Goal: Task Accomplishment & Management: Manage account settings

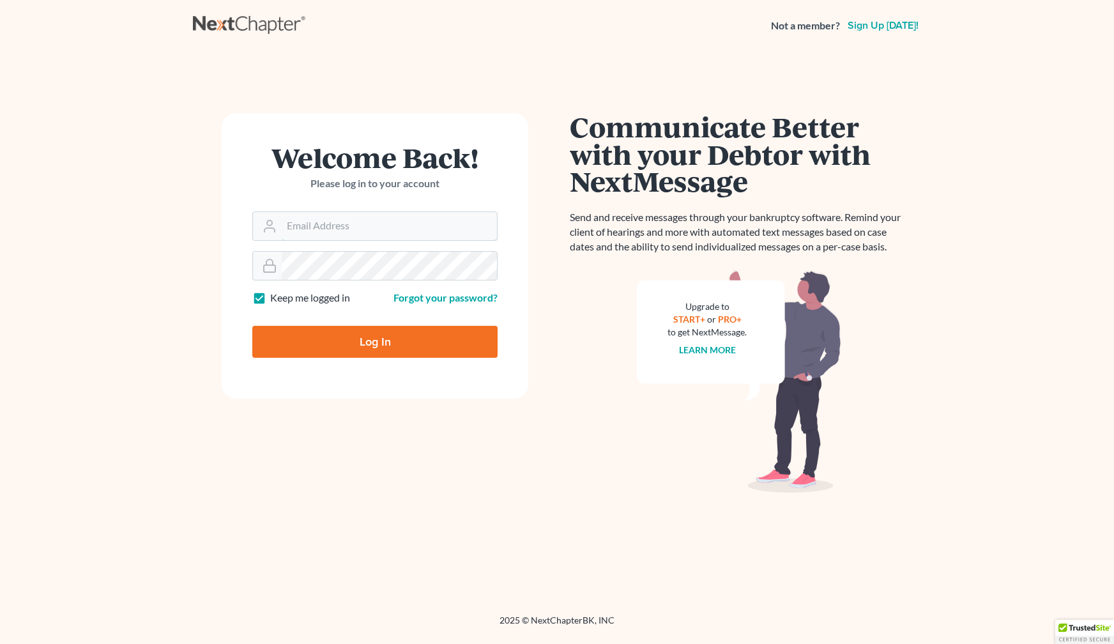
type input "[EMAIL_ADDRESS][DOMAIN_NAME]"
click at [381, 342] on input "Log In" at bounding box center [374, 342] width 245 height 32
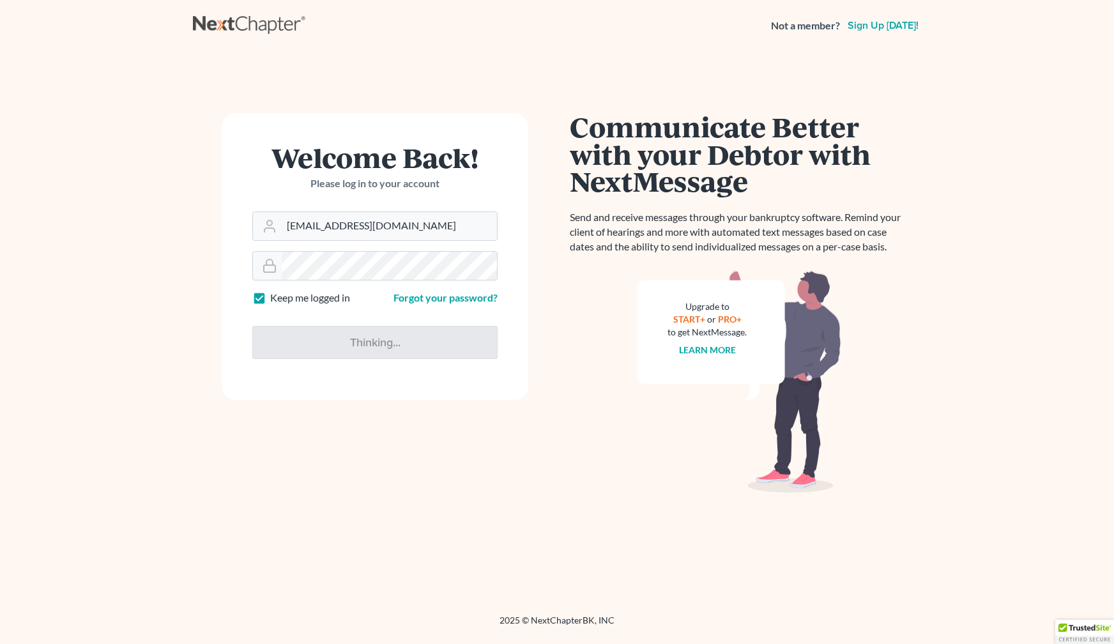
type input "Thinking..."
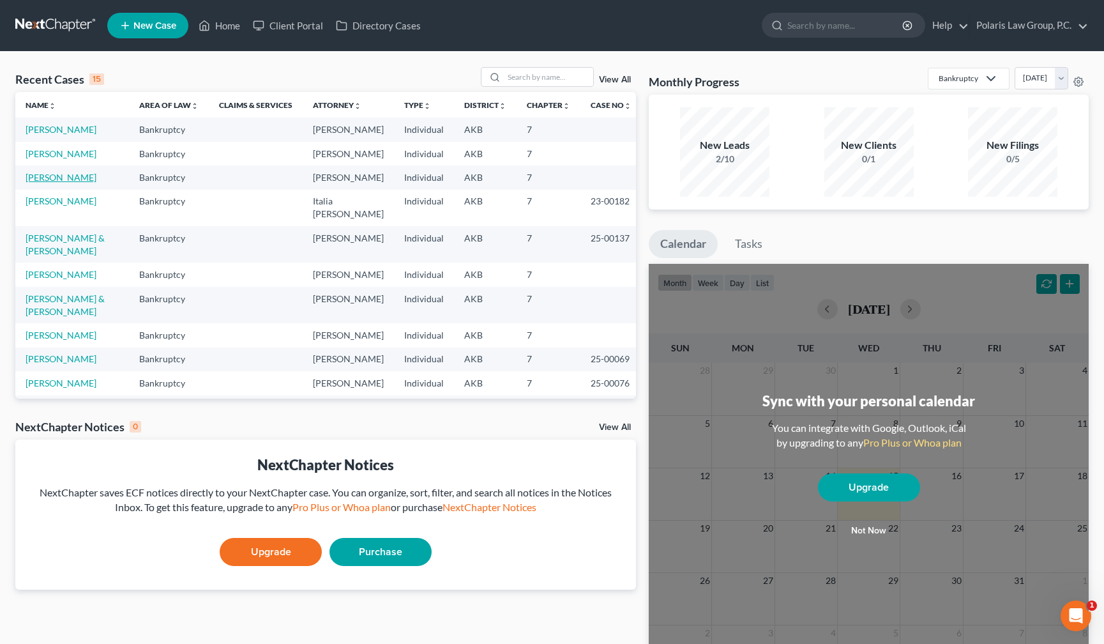
click at [68, 178] on link "Myers, Melissa" at bounding box center [61, 177] width 71 height 11
select select
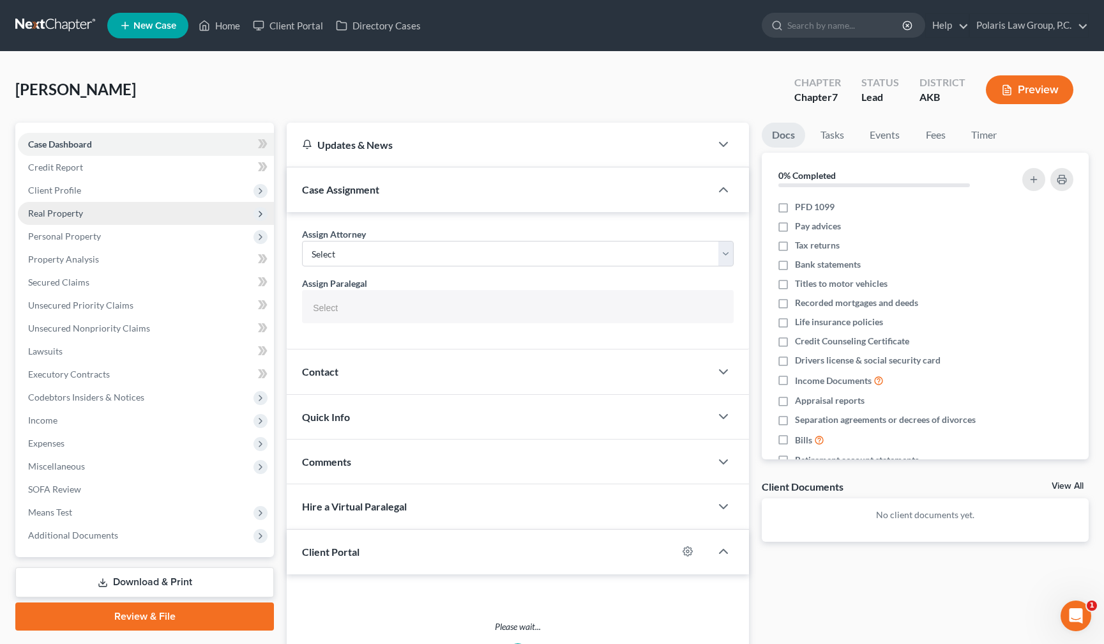
select select "25452"
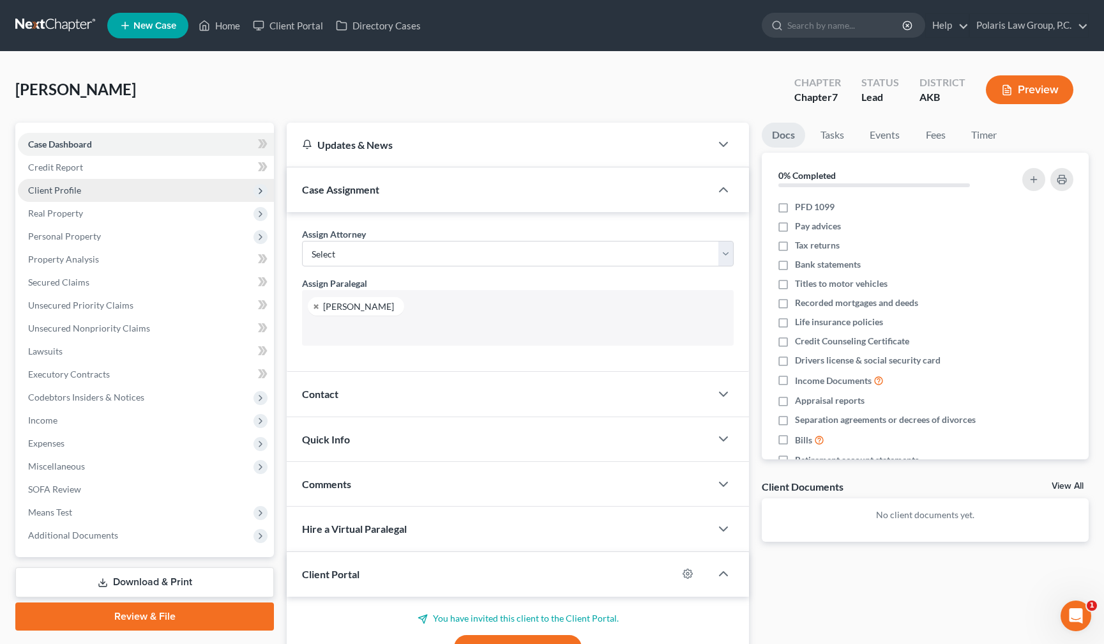
click at [75, 188] on span "Client Profile" at bounding box center [54, 190] width 53 height 11
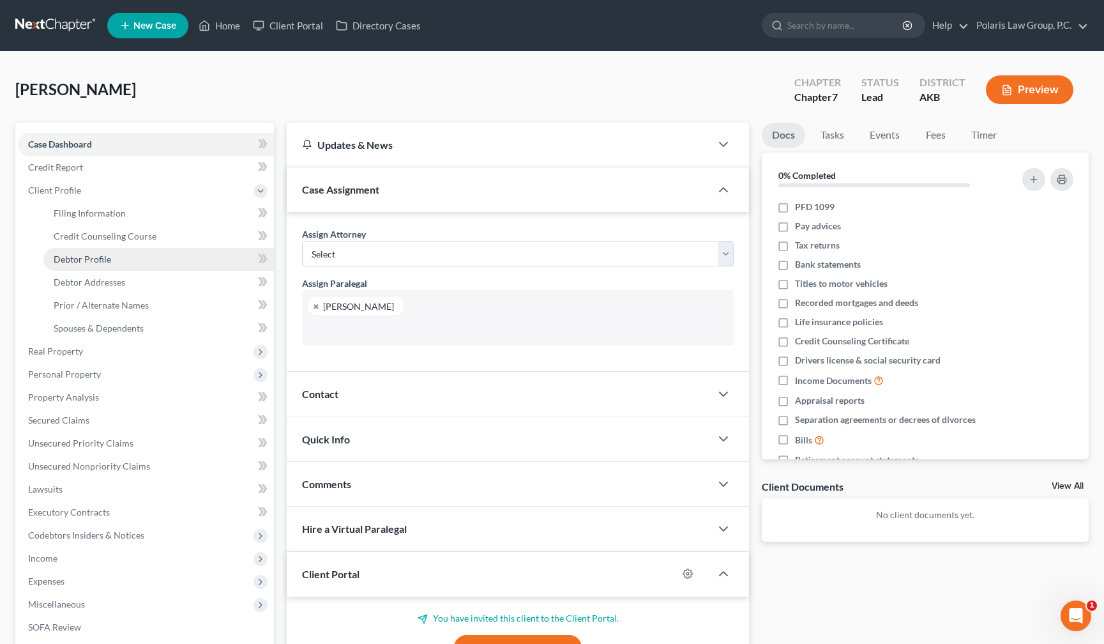
click at [113, 264] on link "Debtor Profile" at bounding box center [158, 259] width 231 height 23
select select "0"
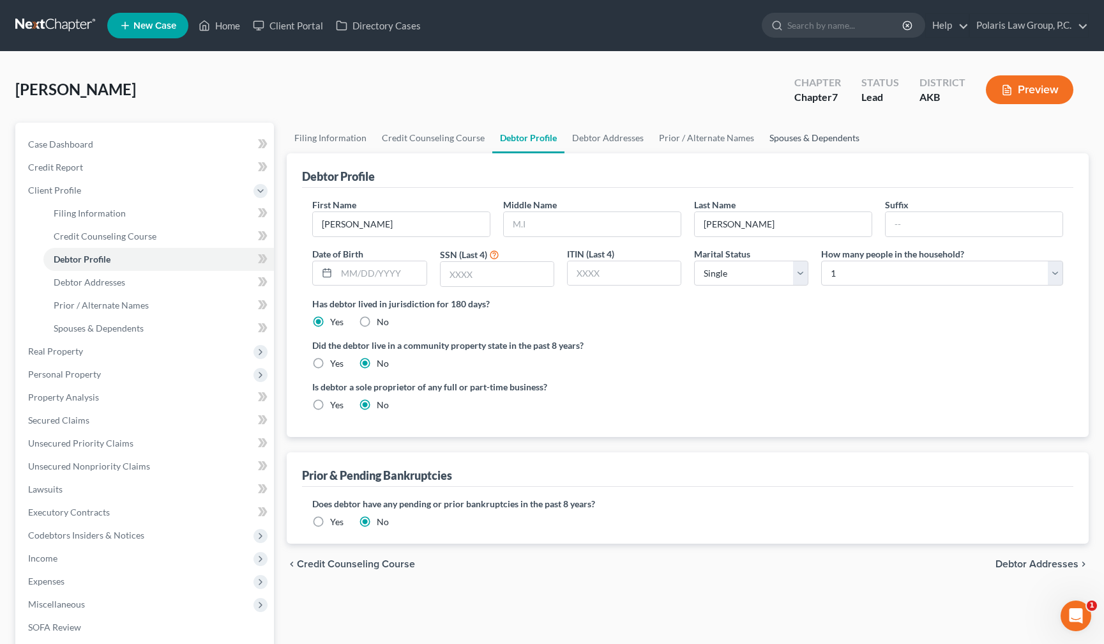
click at [772, 141] on link "Spouses & Dependents" at bounding box center [814, 138] width 105 height 31
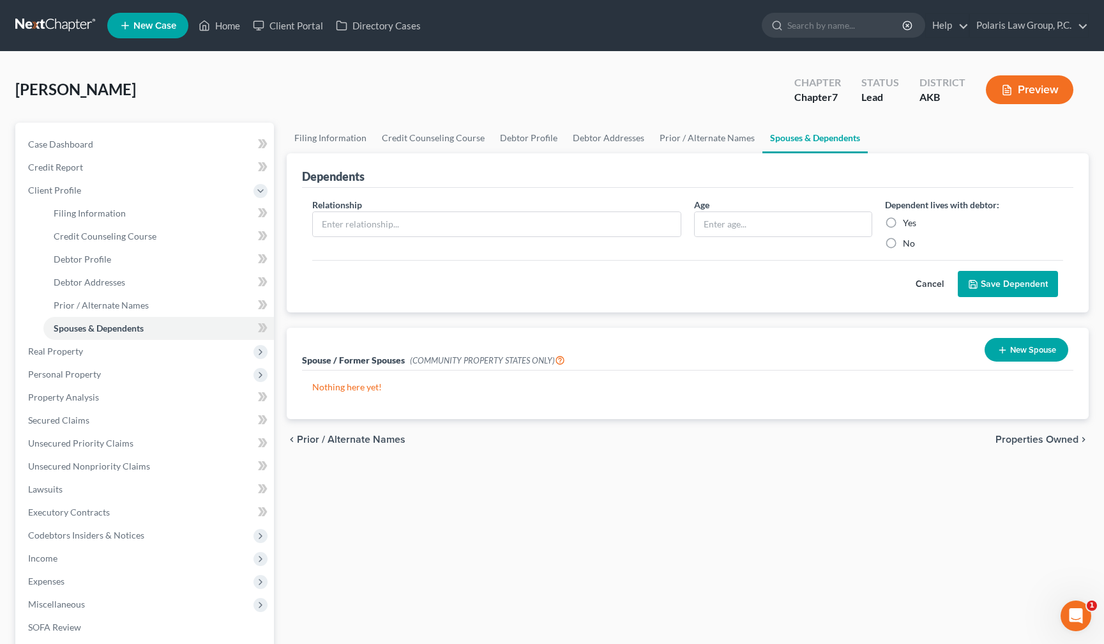
click at [1013, 353] on button "New Spouse" at bounding box center [1027, 350] width 84 height 24
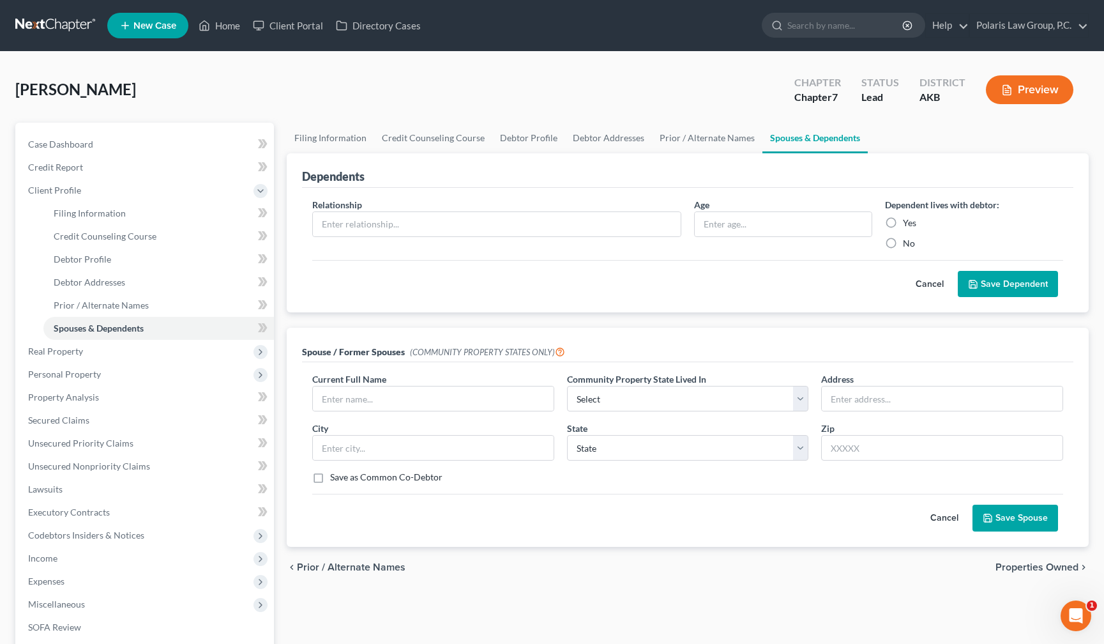
click at [945, 521] on button "Cancel" at bounding box center [945, 518] width 56 height 26
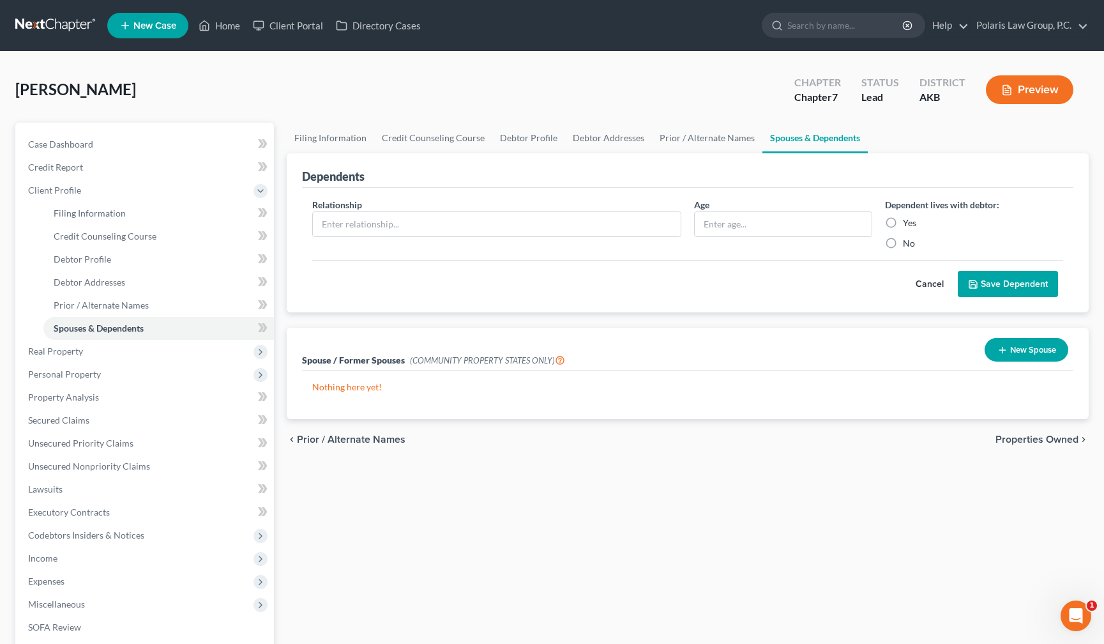
click at [1062, 348] on button "New Spouse" at bounding box center [1027, 350] width 84 height 24
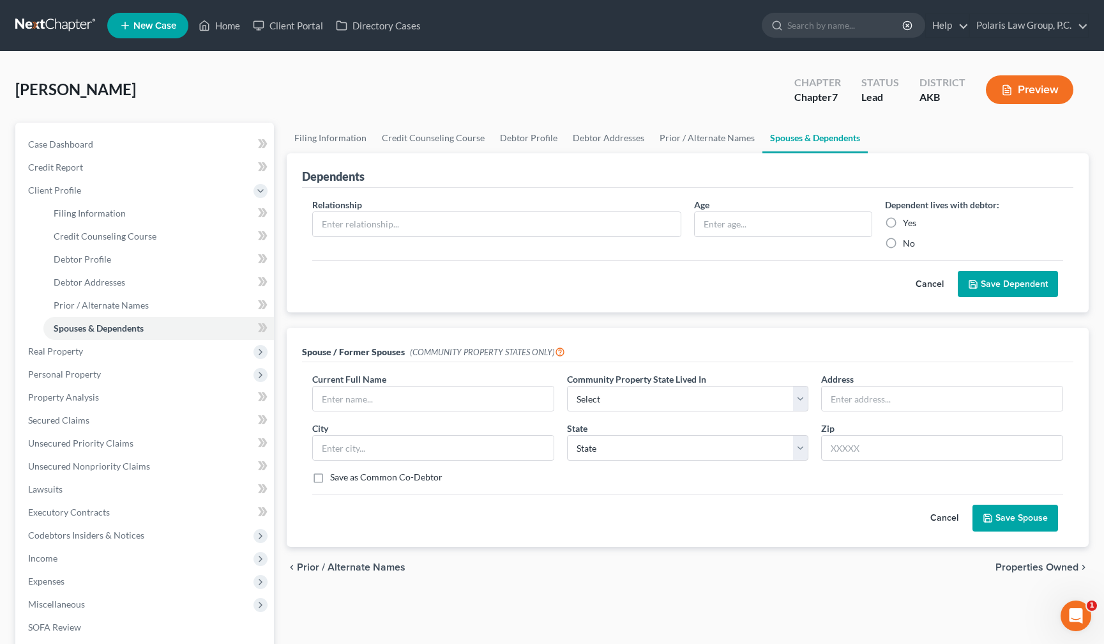
click at [943, 515] on button "Cancel" at bounding box center [945, 518] width 56 height 26
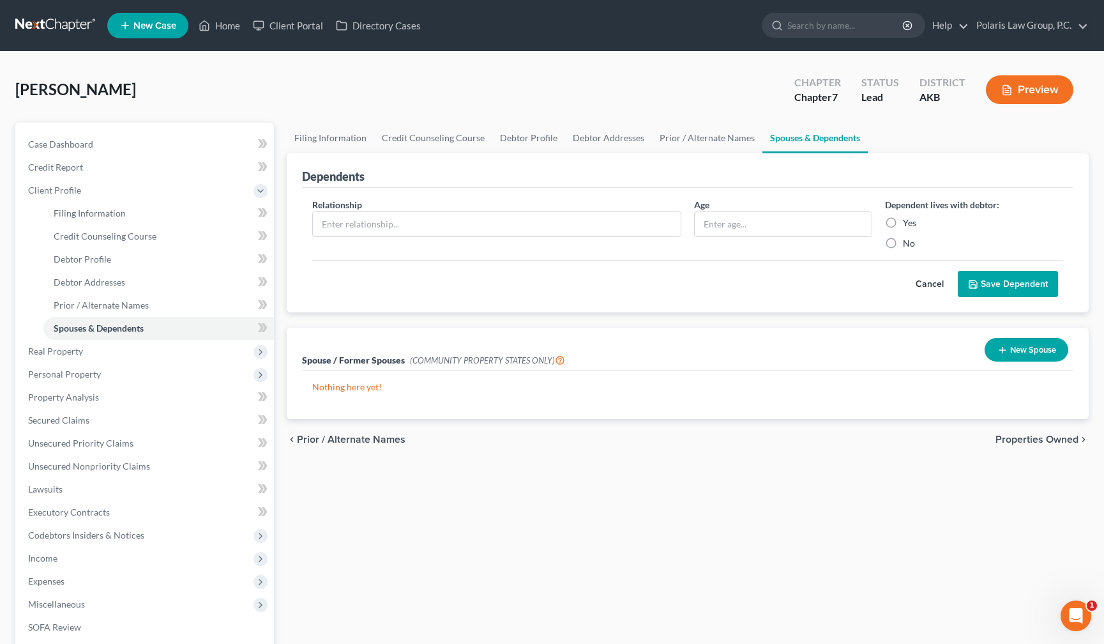
drag, startPoint x: 488, startPoint y: 77, endPoint x: 484, endPoint y: 65, distance: 12.1
click at [484, 69] on div "Myers, Melissa Upgraded Chapter Chapter 7 Status Lead District AKB Preview" at bounding box center [552, 95] width 1074 height 56
click at [484, 59] on div "Myers, Melissa Upgraded Chapter Chapter 7 Status Lead District AKB Preview Peti…" at bounding box center [552, 423] width 1104 height 742
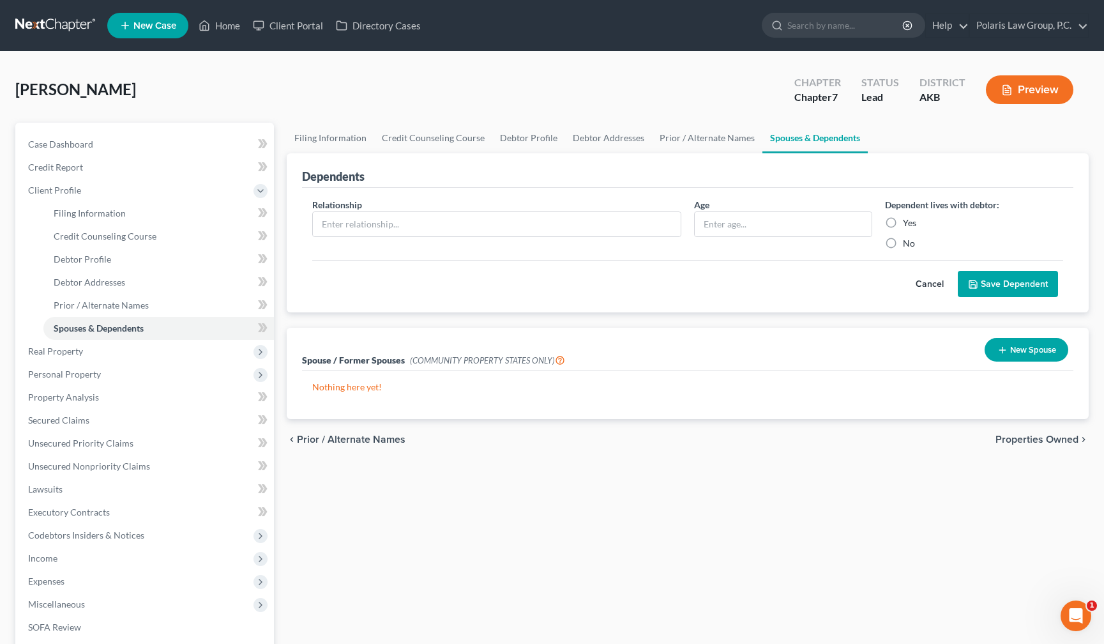
click at [484, 59] on div "Myers, Melissa Upgraded Chapter Chapter 7 Status Lead District AKB Preview Peti…" at bounding box center [552, 423] width 1104 height 742
click at [942, 291] on button "Cancel" at bounding box center [930, 284] width 56 height 26
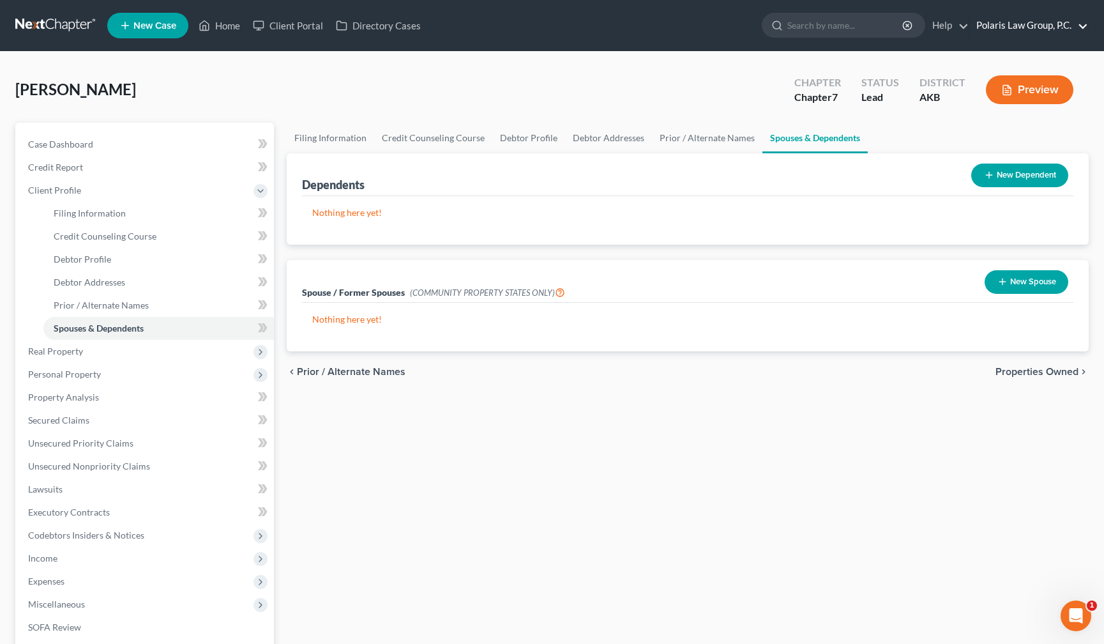
click at [1007, 24] on link "Polaris Law Group, P.C." at bounding box center [1029, 25] width 118 height 23
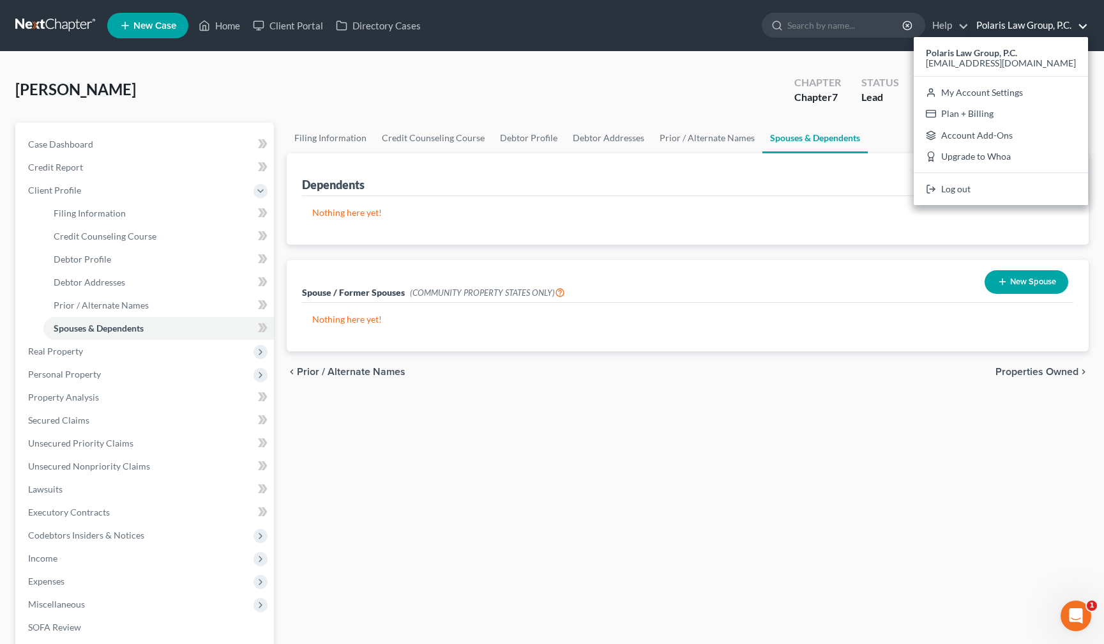
click at [530, 73] on div "Myers, Melissa Upgraded Chapter Chapter 7 Status Lead District AKB Preview" at bounding box center [552, 95] width 1074 height 56
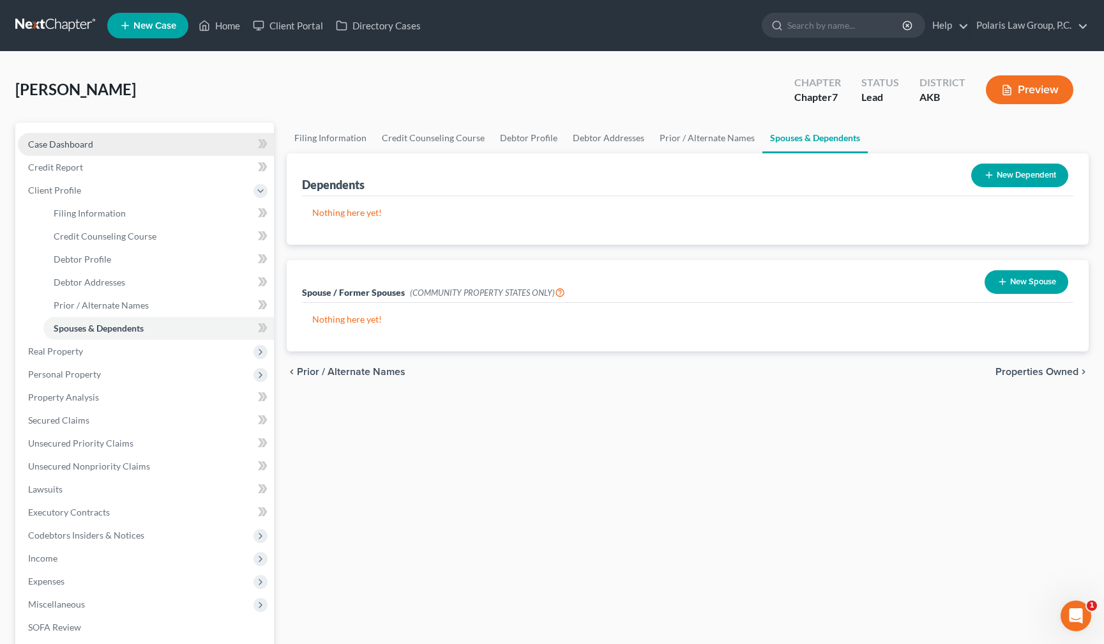
click at [167, 141] on link "Case Dashboard" at bounding box center [146, 144] width 256 height 23
select select "1"
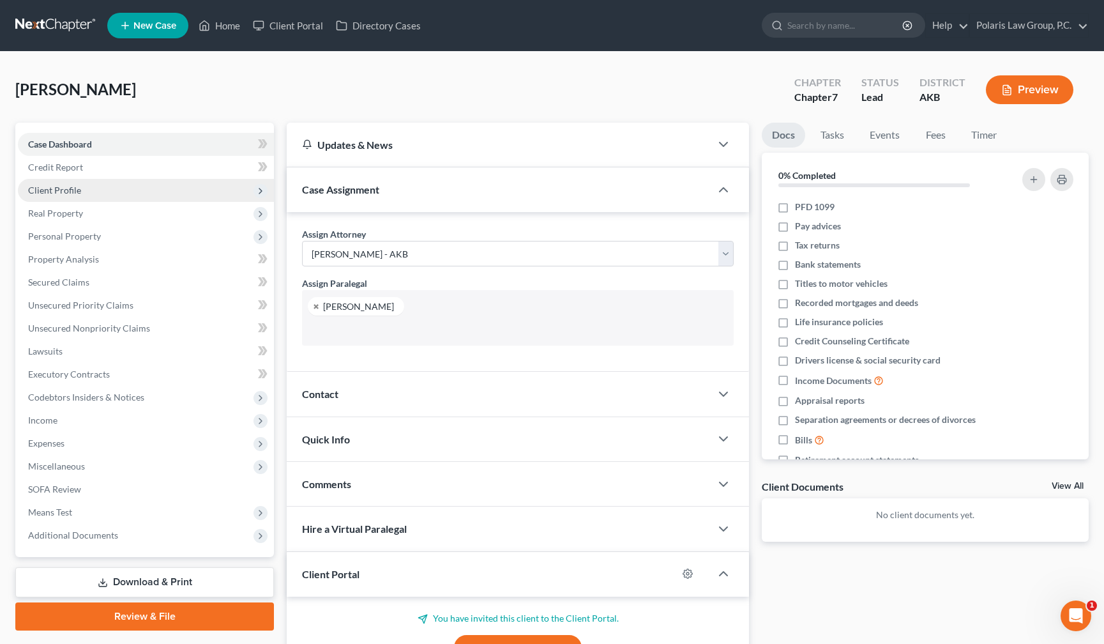
click at [104, 190] on span "Client Profile" at bounding box center [146, 190] width 256 height 23
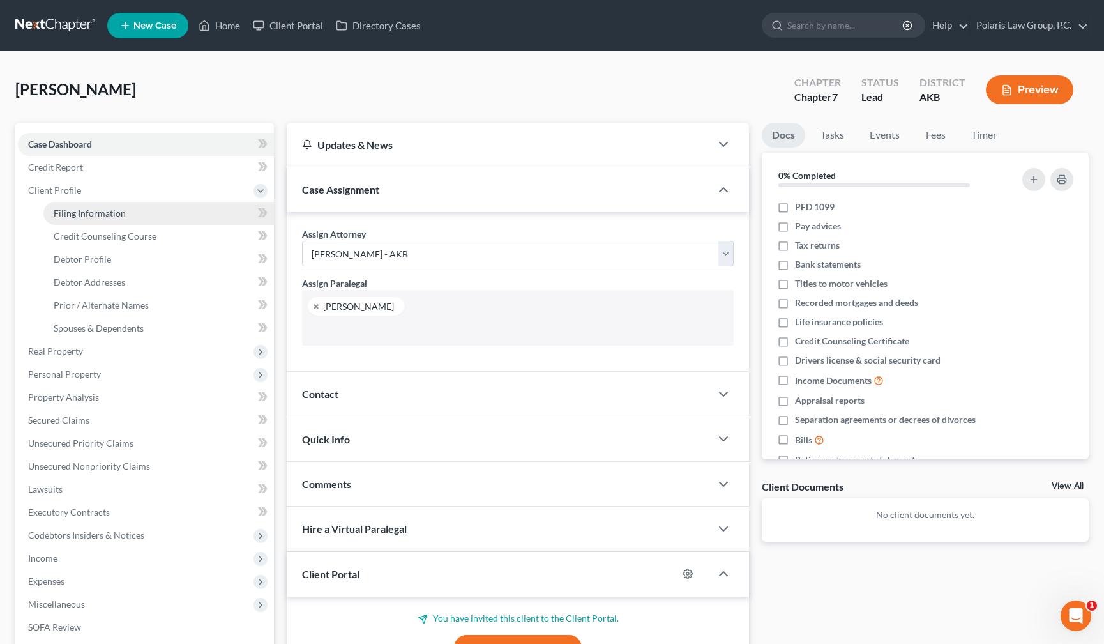
click at [109, 217] on span "Filing Information" at bounding box center [90, 213] width 72 height 11
select select "1"
select select "0"
select select "1"
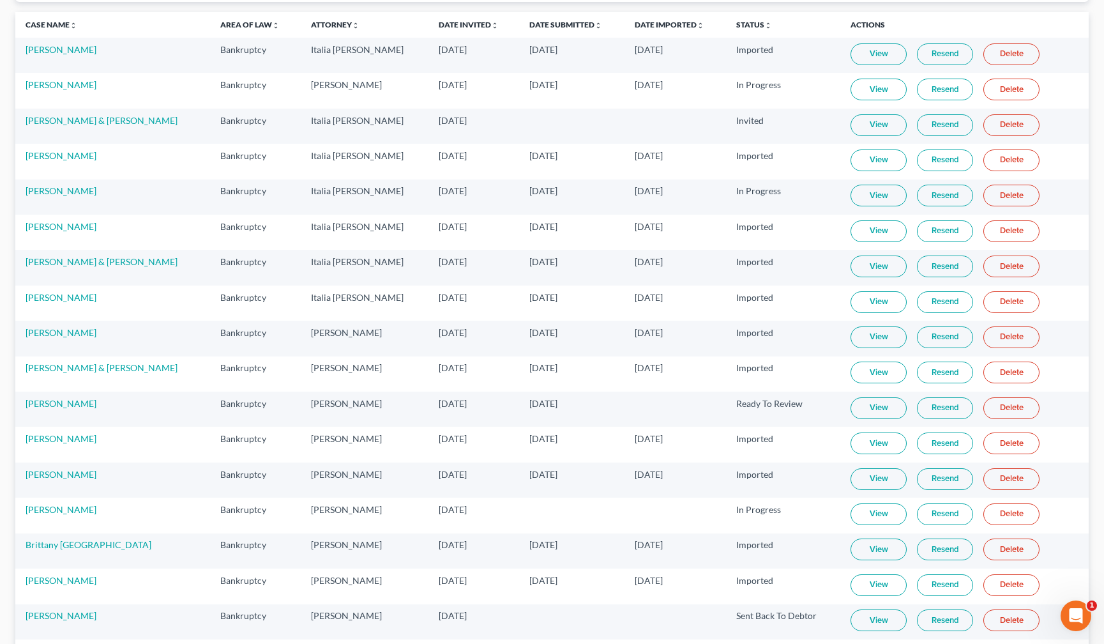
scroll to position [432, 0]
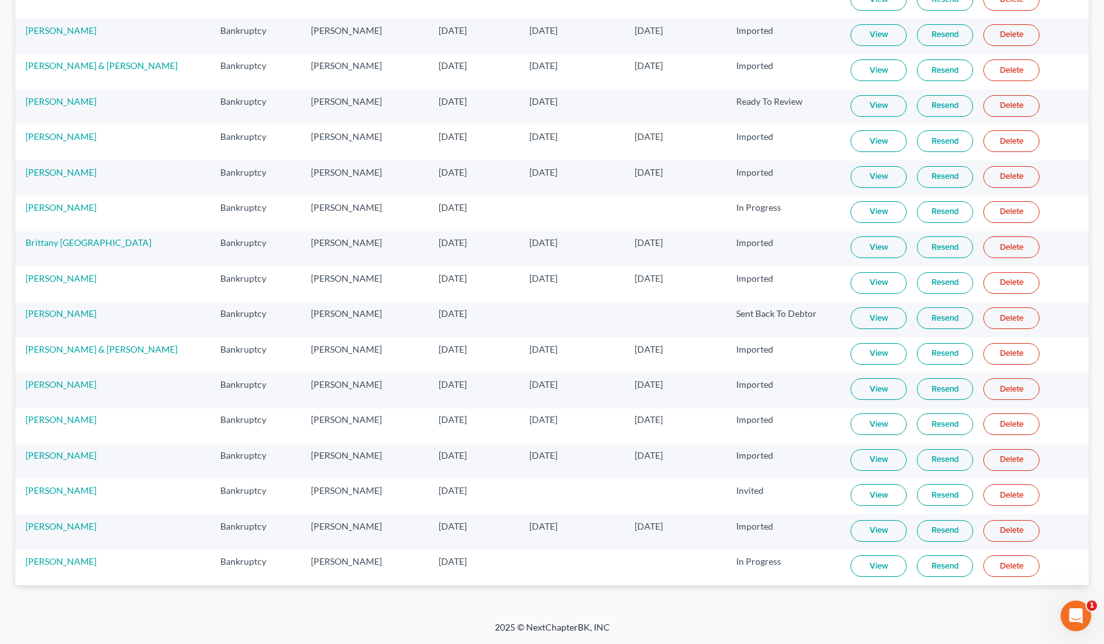
click at [340, 603] on div "MyChapter Client Portal Filter Status Filter... Invited In Progress Ready To Re…" at bounding box center [552, 120] width 1104 height 1001
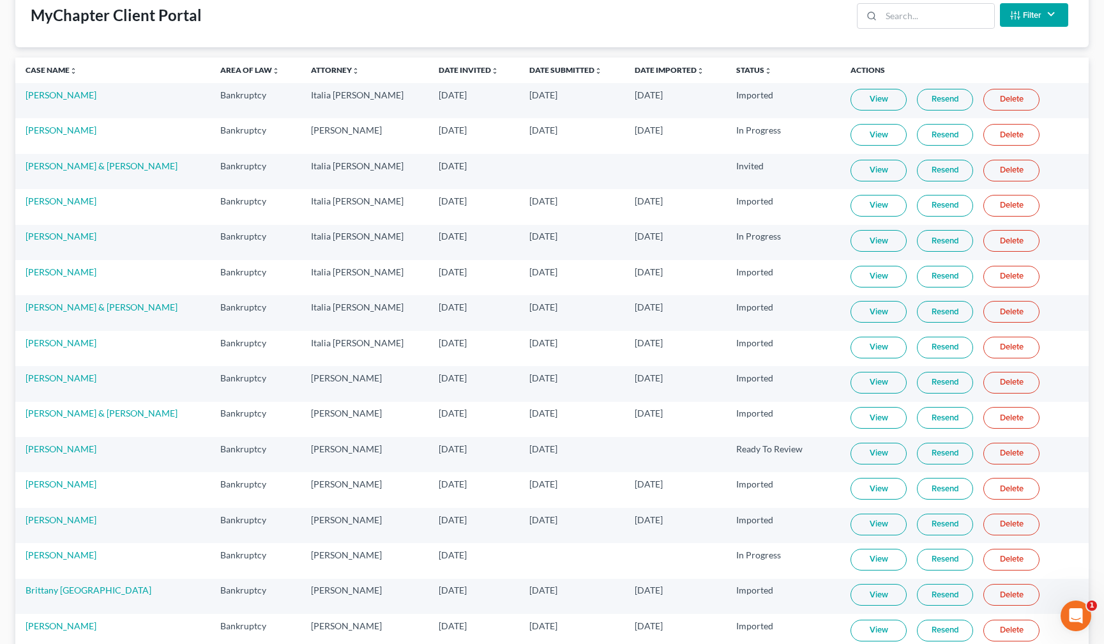
scroll to position [0, 0]
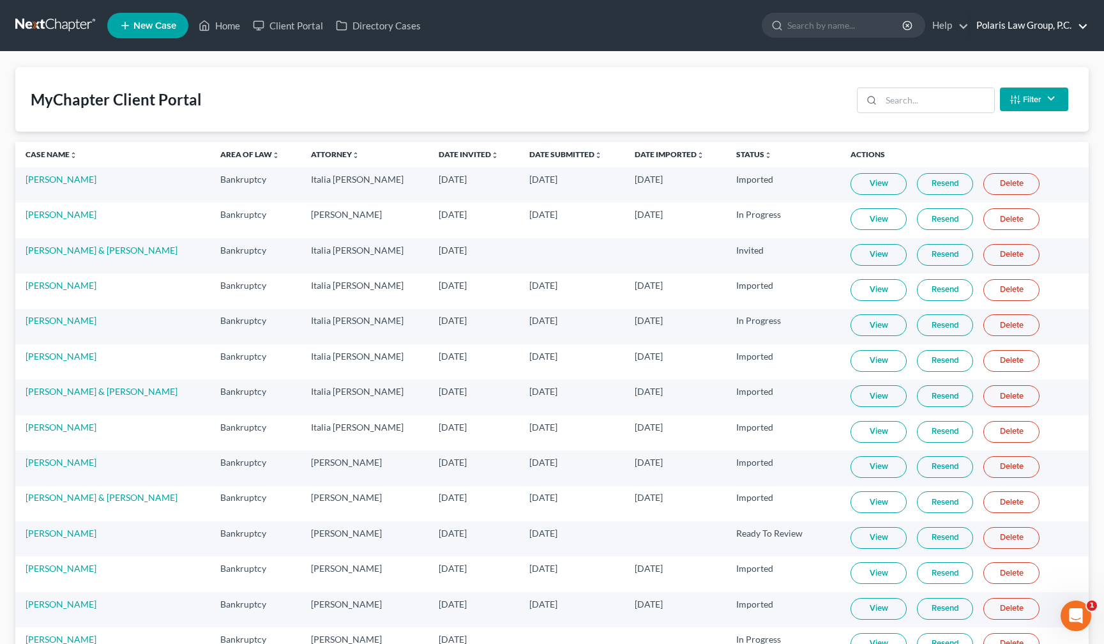
click at [1070, 26] on link "Polaris Law Group, P.C." at bounding box center [1029, 25] width 118 height 23
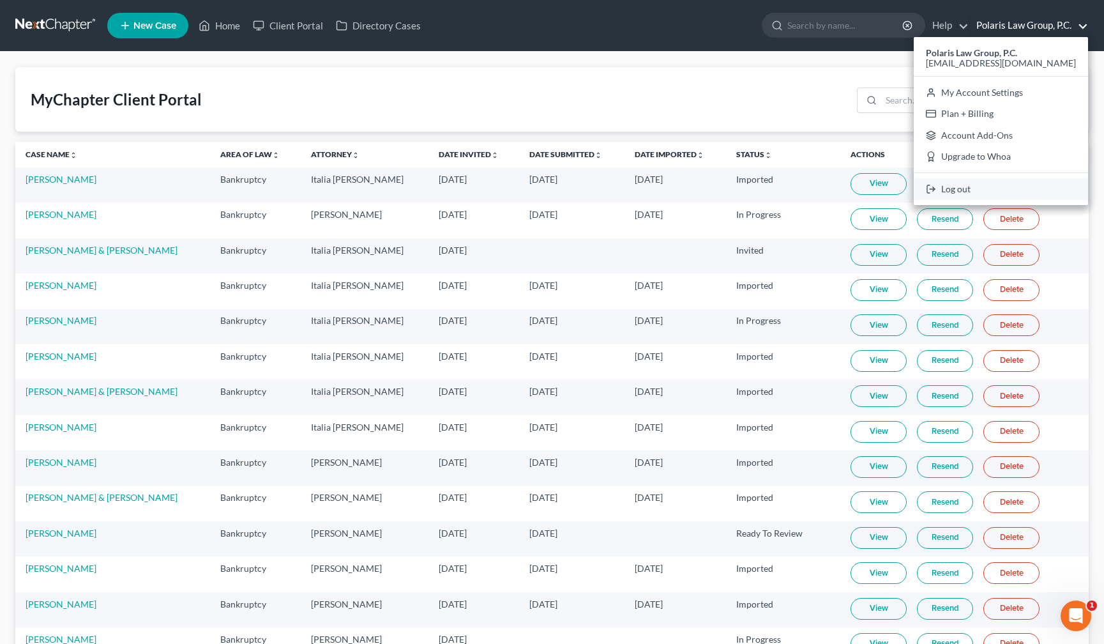
click at [990, 187] on link "Log out" at bounding box center [1001, 189] width 174 height 22
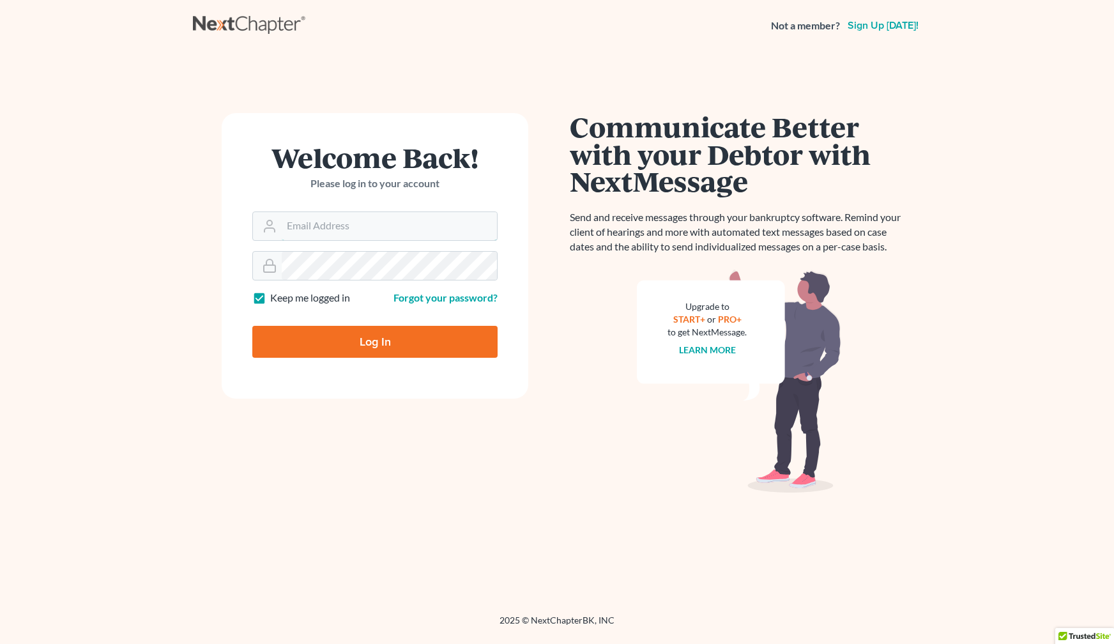
type input "[EMAIL_ADDRESS][DOMAIN_NAME]"
click at [387, 333] on input "Log In" at bounding box center [374, 342] width 245 height 32
type input "Thinking..."
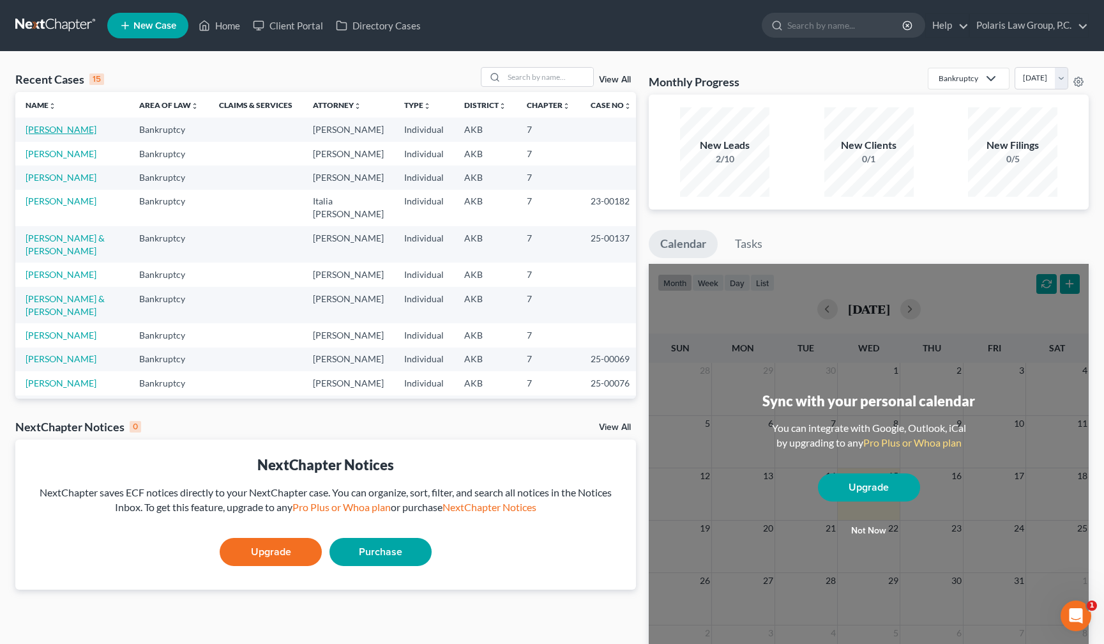
click at [64, 132] on link "Myers, Melissa" at bounding box center [61, 129] width 71 height 11
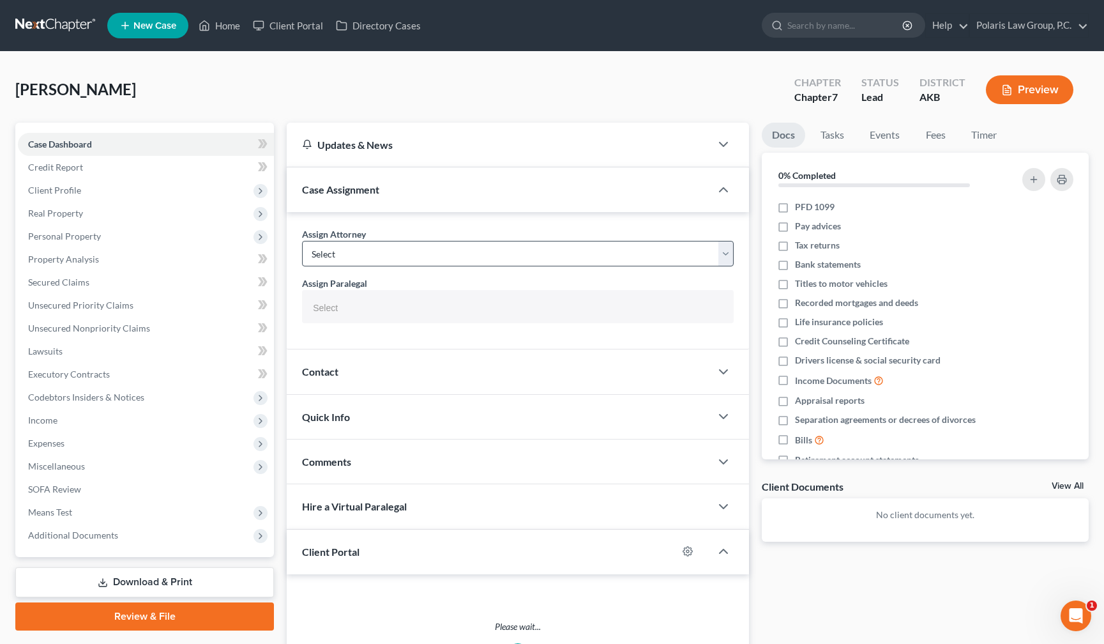
select select "25452"
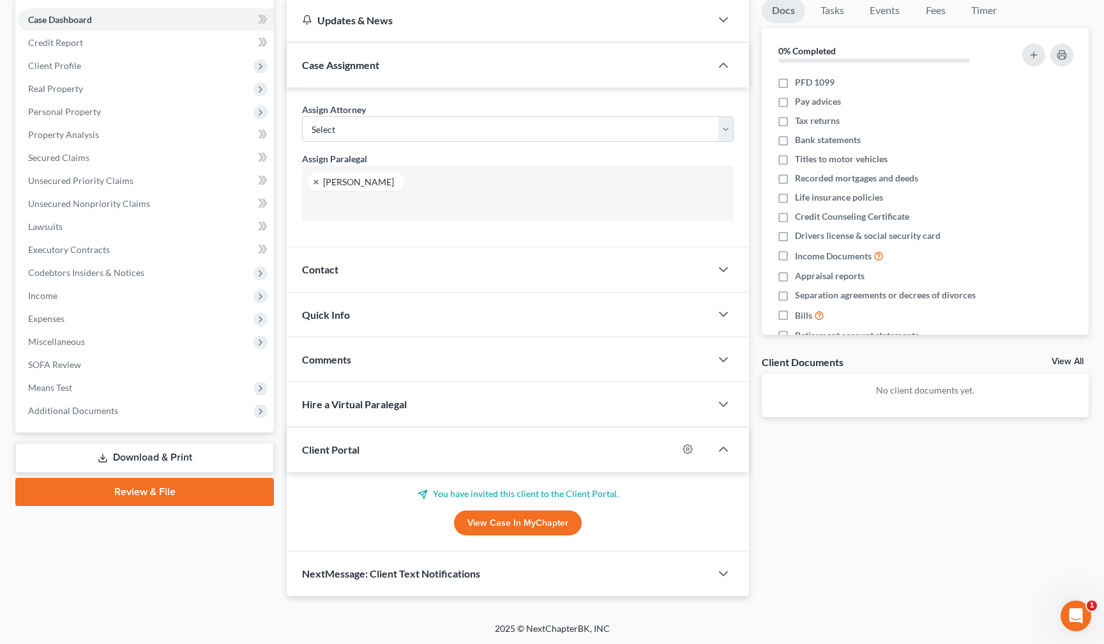
scroll to position [126, 0]
click at [391, 312] on div "Quick Info" at bounding box center [499, 313] width 424 height 44
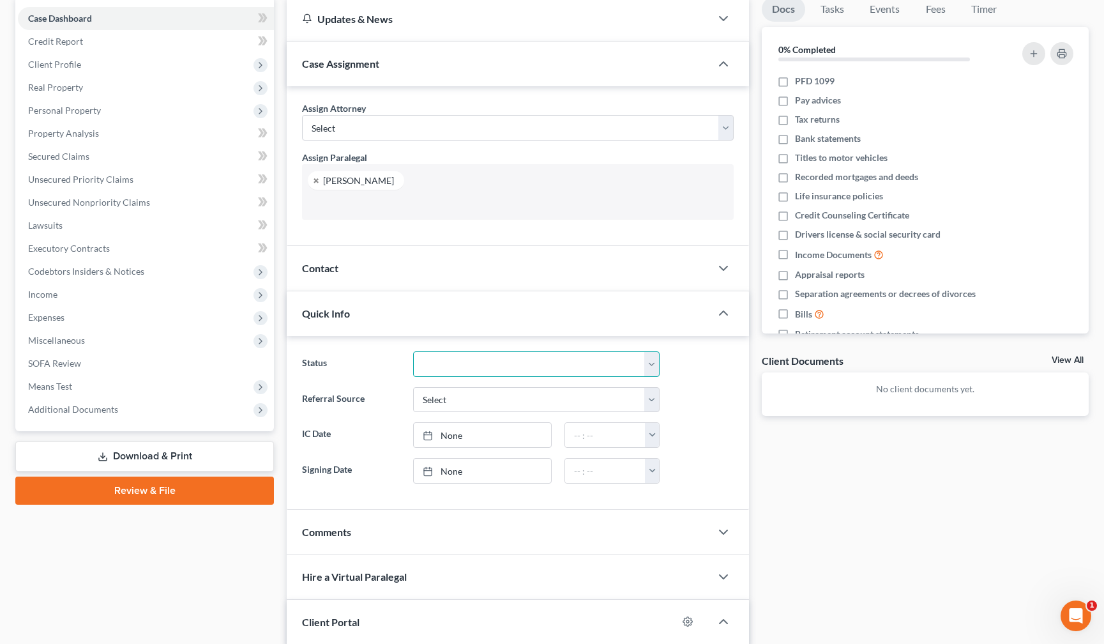
click at [462, 364] on select "Discharged Discharged & Reported Discharge Litigation Dismissal Notice Dismisse…" at bounding box center [536, 364] width 247 height 26
select select "9"
click at [413, 351] on select "Discharged Discharged & Reported Discharge Litigation Dismissal Notice Dismisse…" at bounding box center [536, 364] width 247 height 26
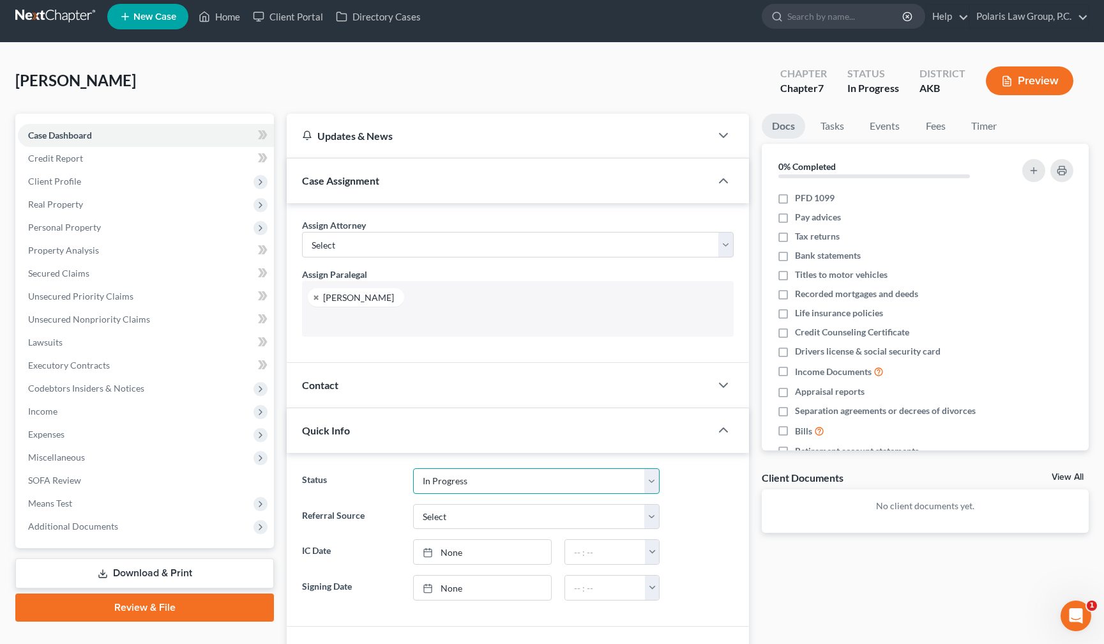
scroll to position [0, 0]
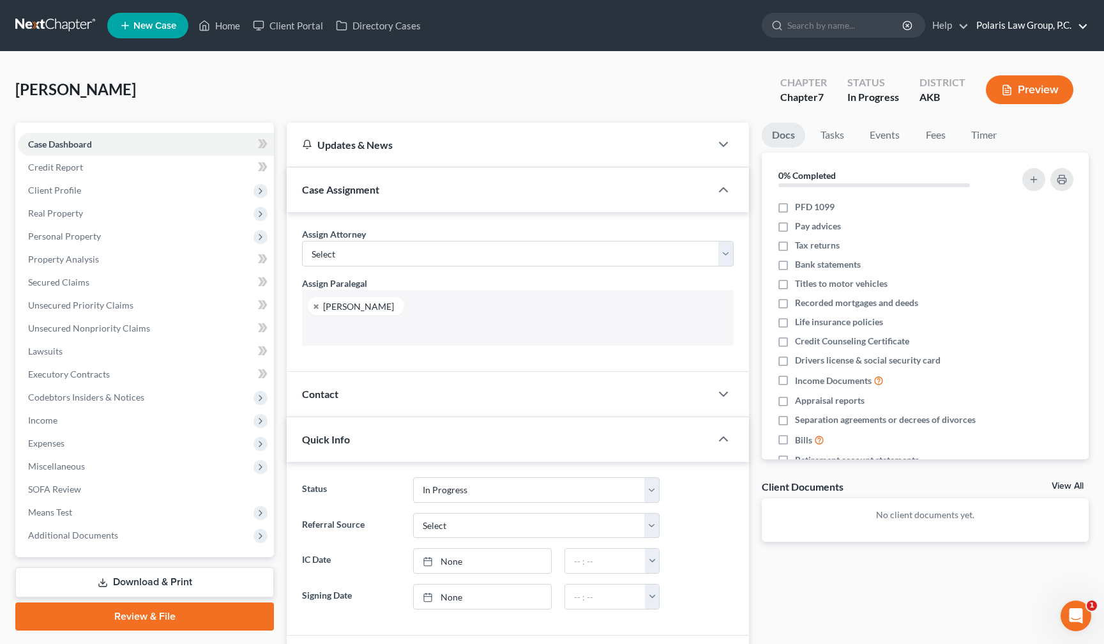
click at [988, 24] on link "Polaris Law Group, P.C." at bounding box center [1029, 25] width 118 height 23
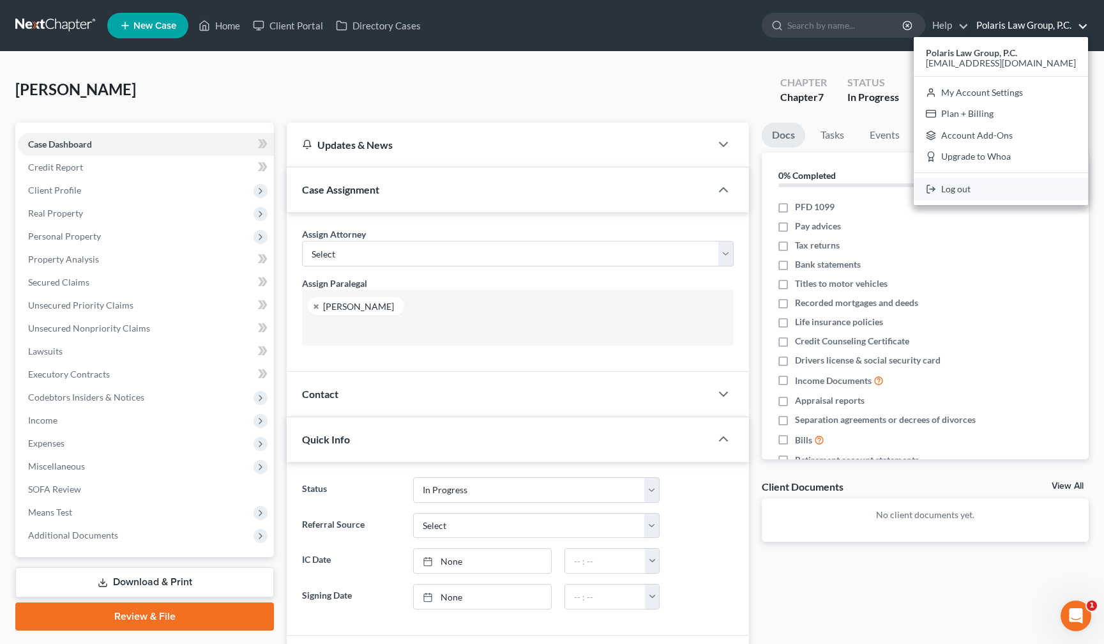
click at [970, 195] on link "Log out" at bounding box center [1001, 189] width 174 height 22
